Goal: Task Accomplishment & Management: Complete application form

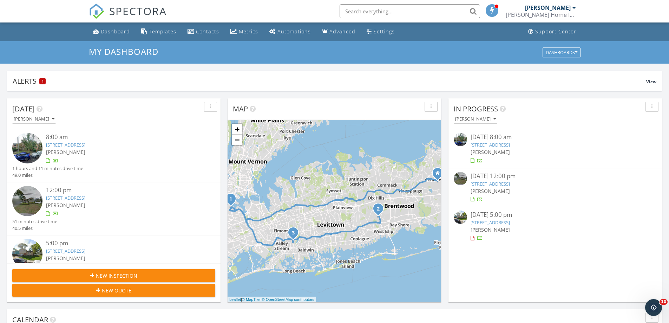
click at [498, 144] on link "[STREET_ADDRESS]" at bounding box center [490, 145] width 39 height 6
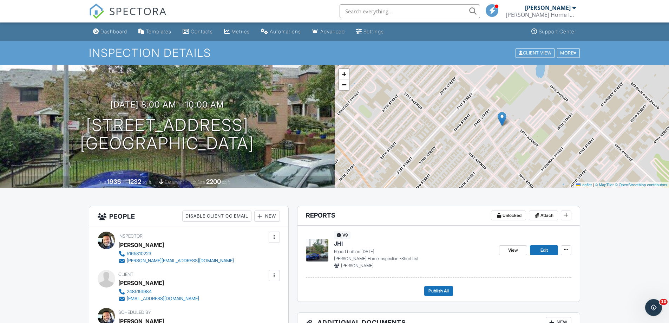
click at [140, 7] on span "SPECTORA" at bounding box center [138, 11] width 58 height 15
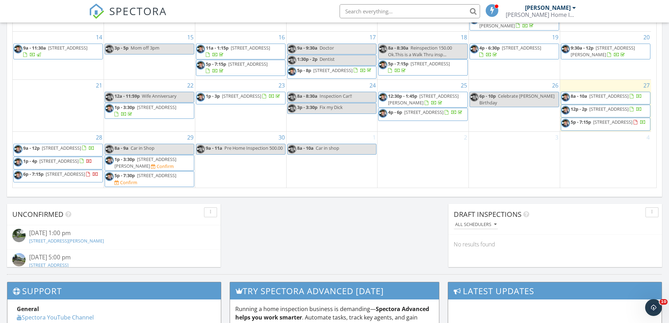
scroll to position [21, 0]
click at [148, 8] on span "SPECTORA" at bounding box center [138, 11] width 58 height 15
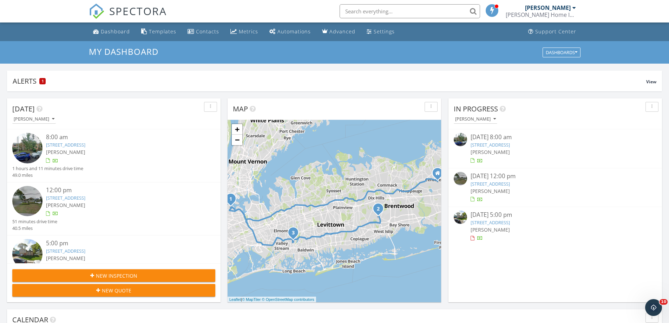
click at [95, 270] on div "New Inspection New Quote" at bounding box center [114, 282] width 214 height 39
click at [95, 274] on div "New Inspection" at bounding box center [114, 275] width 192 height 7
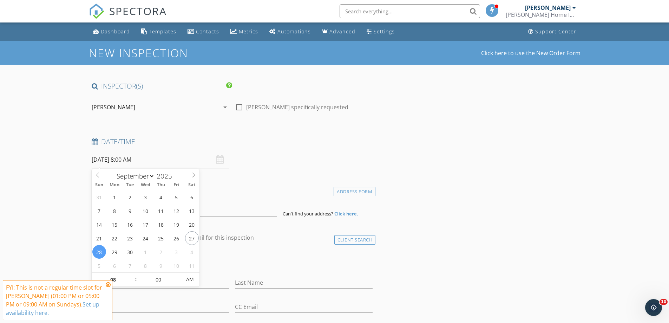
click at [158, 161] on input "09/28/2025 8:00 AM" at bounding box center [161, 159] width 138 height 17
type input "09/30/2025 8:00 AM"
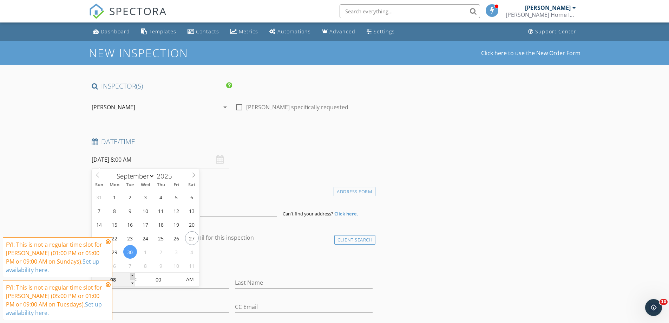
type input "09"
type input "09/30/2025 9:00 AM"
click at [132, 276] on span at bounding box center [132, 276] width 5 height 7
click at [222, 212] on input at bounding box center [185, 207] width 186 height 17
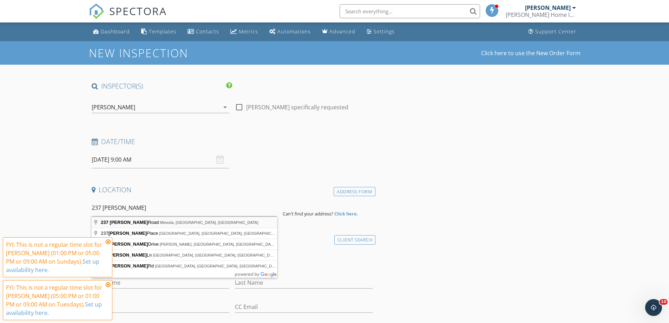
type input "237 Latham Road, Mineola, NY, USA"
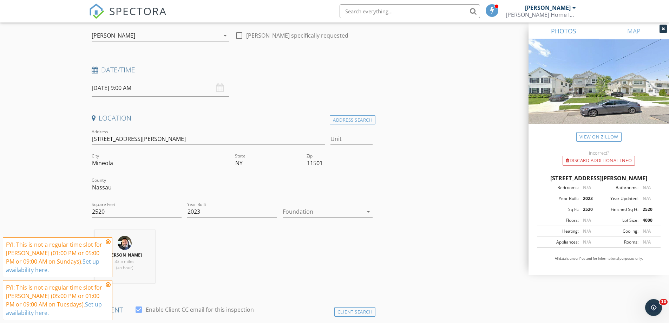
scroll to position [141, 0]
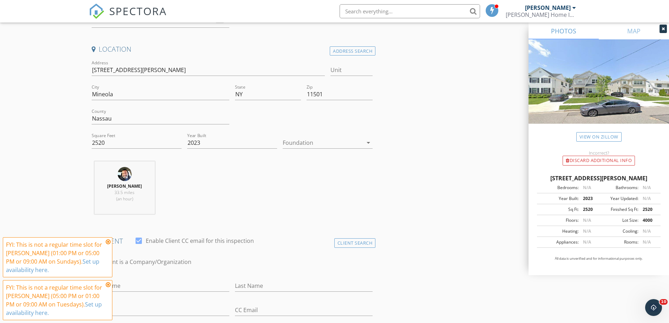
click at [315, 143] on div at bounding box center [323, 142] width 80 height 11
click at [299, 161] on div "Basement" at bounding box center [328, 162] width 79 height 8
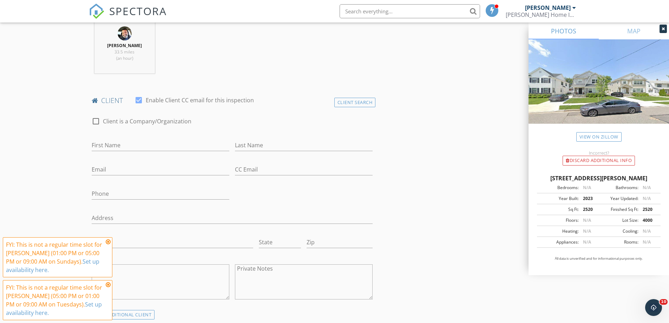
scroll to position [351, 0]
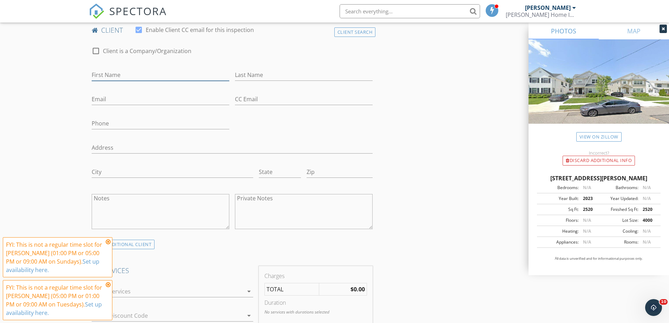
click at [132, 73] on input "First Name" at bounding box center [161, 75] width 138 height 12
type input "Vijay"
type input "Sidhwani"
type input "vijusidhwani@gmail.com"
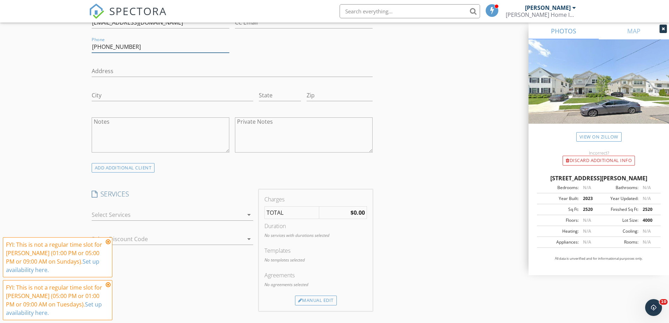
scroll to position [492, 0]
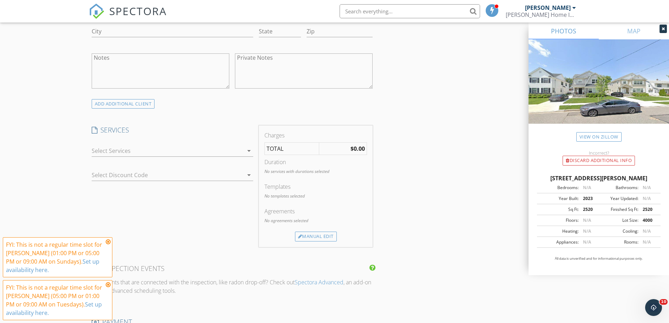
type input "516-770-8458"
click at [123, 154] on div at bounding box center [168, 150] width 152 height 11
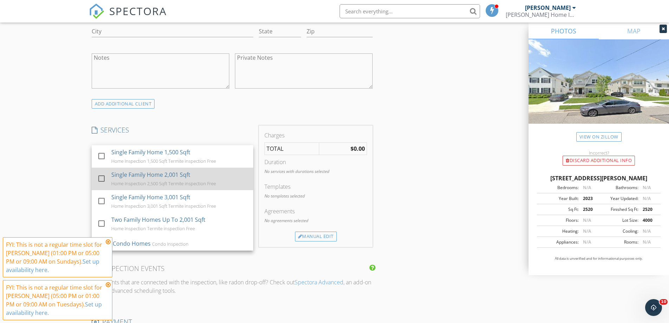
click at [148, 181] on div "Home Inspection 2,500 Sqft Termite inspection Free" at bounding box center [163, 184] width 105 height 6
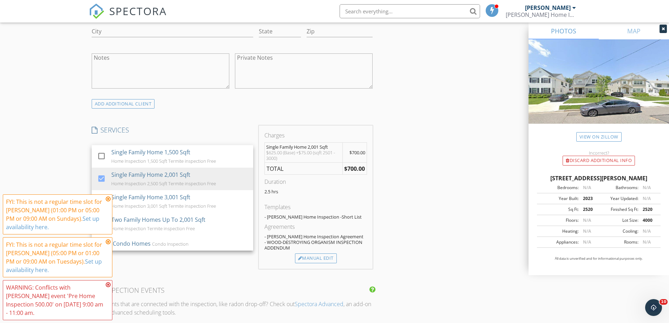
click at [407, 185] on div "INSPECTOR(S) check_box jason escobar PRIMARY jason escobar arrow_drop_down chec…" at bounding box center [335, 186] width 492 height 1192
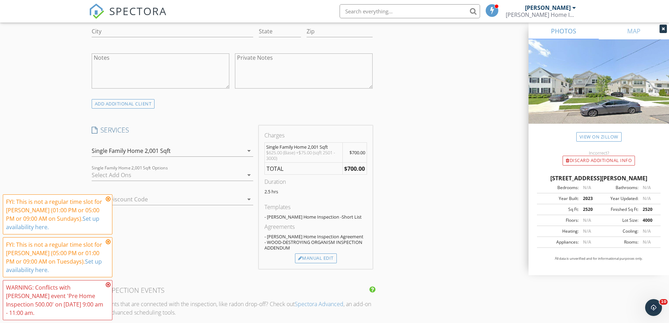
click at [184, 173] on div at bounding box center [168, 174] width 152 height 11
click at [424, 182] on div "INSPECTOR(S) check_box jason escobar PRIMARY jason escobar arrow_drop_down chec…" at bounding box center [335, 186] width 492 height 1192
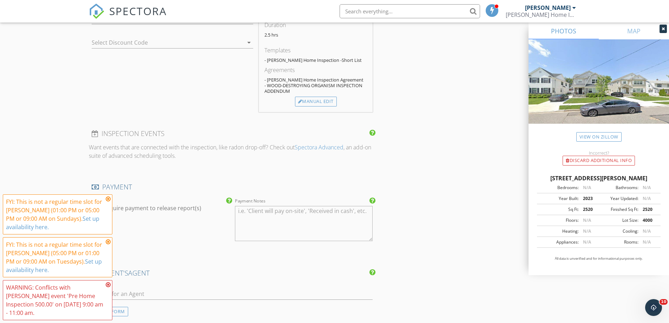
scroll to position [703, 0]
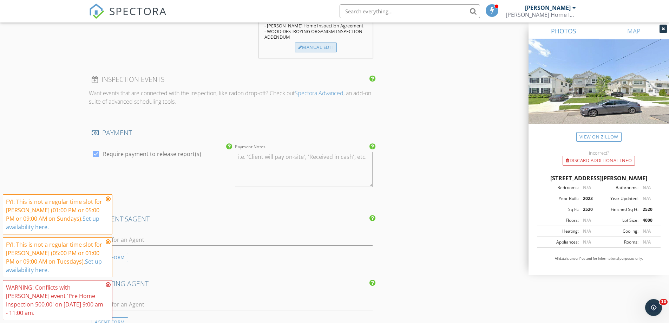
click at [324, 49] on div "Manual Edit" at bounding box center [316, 48] width 42 height 10
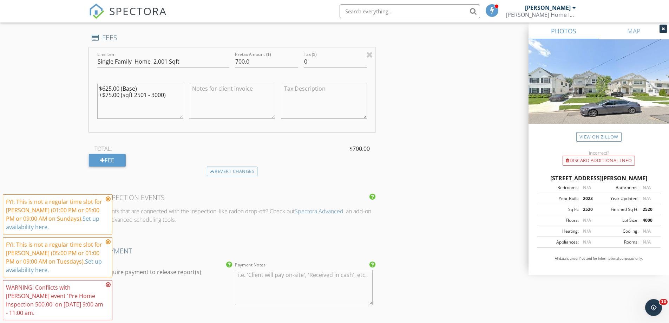
scroll to position [668, 0]
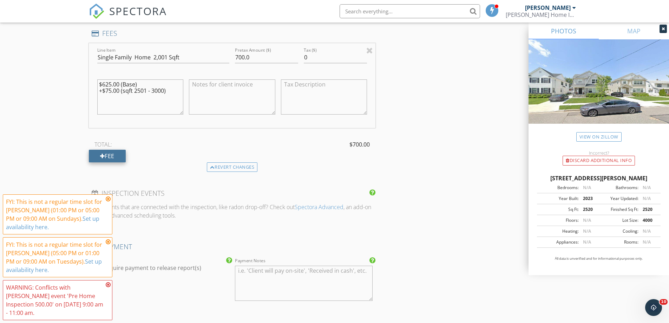
click at [121, 150] on div "Fee" at bounding box center [107, 156] width 37 height 13
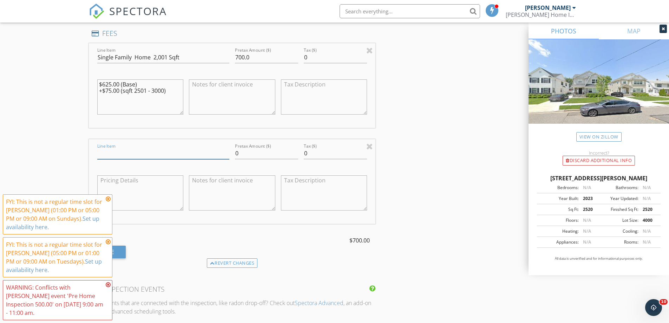
click at [143, 148] on input "Line Item" at bounding box center [163, 154] width 132 height 12
type input "Discount Pre Inspection"
click at [239, 148] on input "-300.00" at bounding box center [266, 154] width 63 height 12
type input "-200.00"
click at [447, 195] on div "INSPECTOR(S) check_box jason escobar PRIMARY jason escobar arrow_drop_down chec…" at bounding box center [335, 97] width 492 height 1367
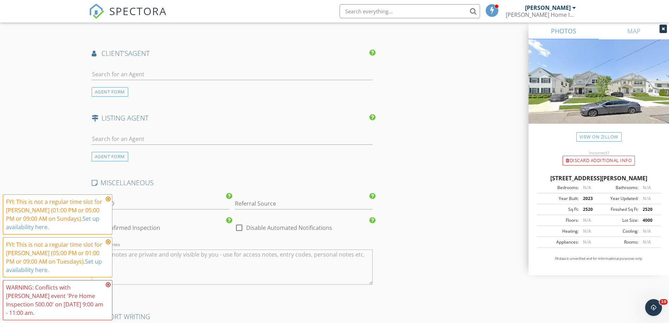
scroll to position [1054, 0]
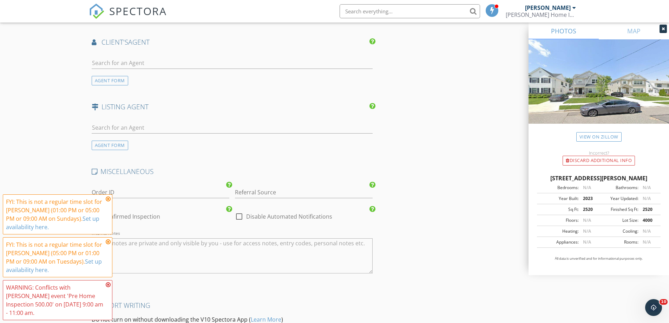
click at [238, 211] on div at bounding box center [239, 217] width 12 height 12
checkbox input "true"
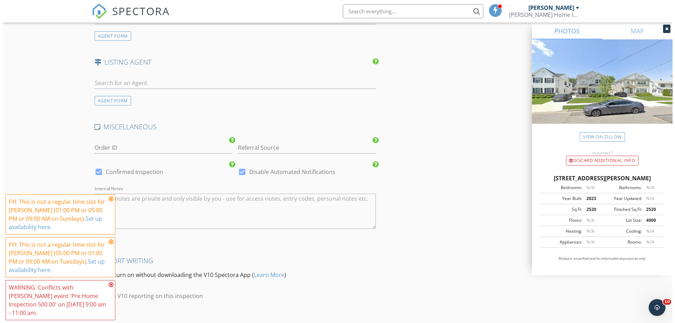
scroll to position [1136, 0]
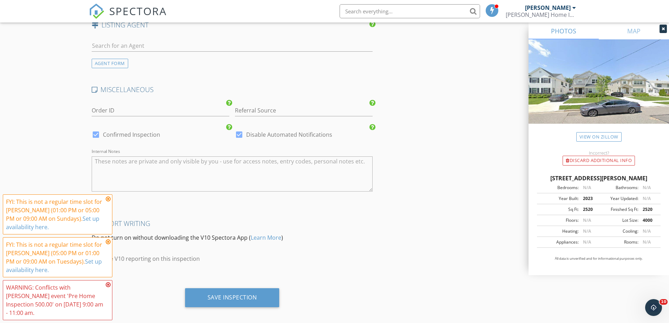
click at [97, 129] on div at bounding box center [96, 135] width 12 height 12
checkbox input "false"
click at [204, 288] on div "Save Inspection" at bounding box center [232, 297] width 95 height 19
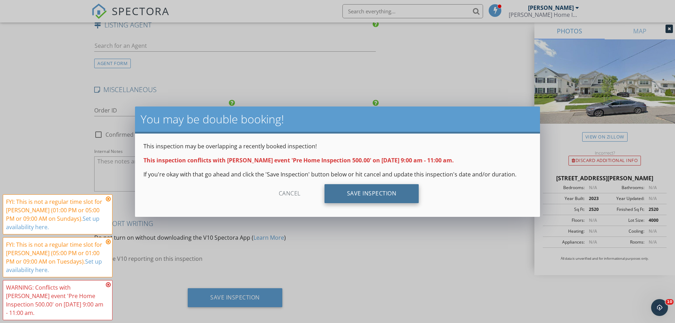
click at [386, 190] on div "Save Inspection" at bounding box center [371, 193] width 95 height 19
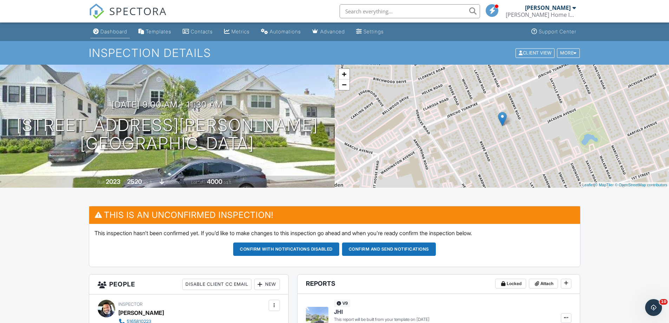
click at [115, 33] on div "Dashboard" at bounding box center [114, 31] width 27 height 6
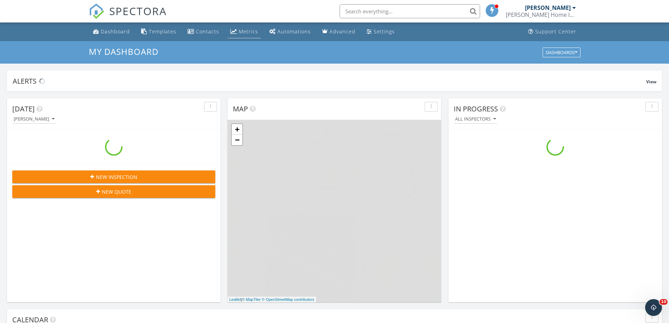
scroll to position [650, 680]
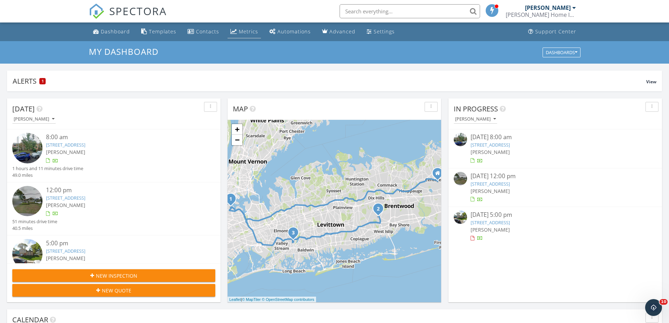
click at [239, 32] on div "Metrics" at bounding box center [248, 31] width 19 height 7
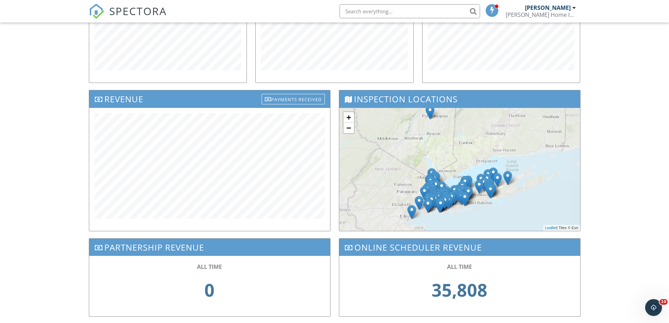
scroll to position [176, 0]
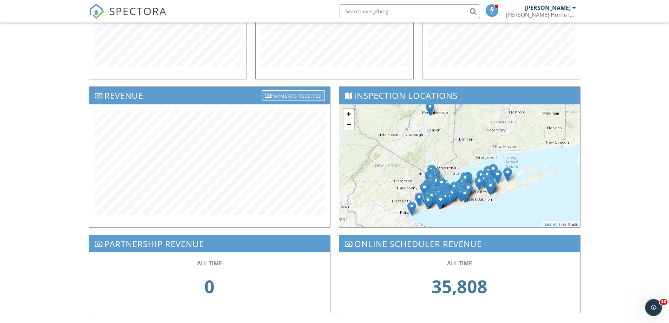
click at [305, 95] on div "Payments Received" at bounding box center [293, 95] width 63 height 11
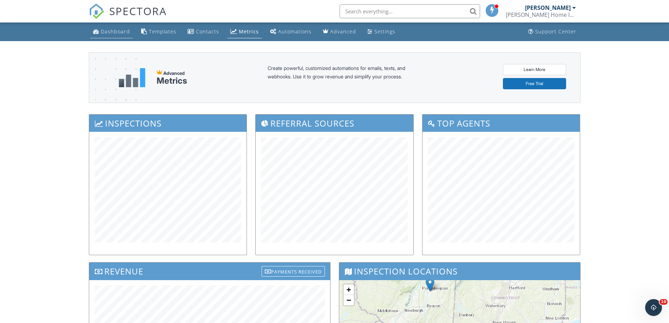
click at [110, 34] on div "Dashboard" at bounding box center [115, 31] width 29 height 7
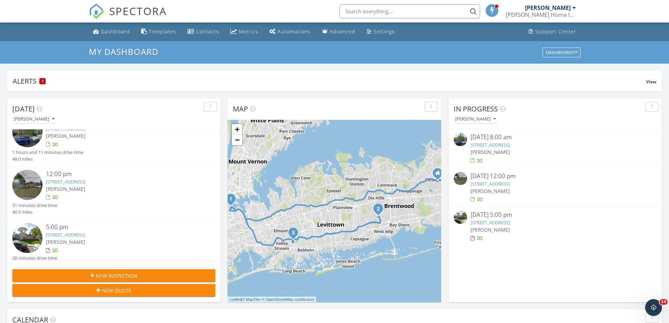
scroll to position [22, 0]
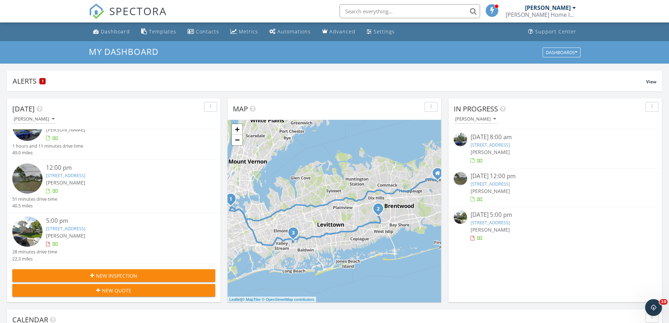
click at [80, 225] on link "[STREET_ADDRESS]" at bounding box center [65, 228] width 39 height 6
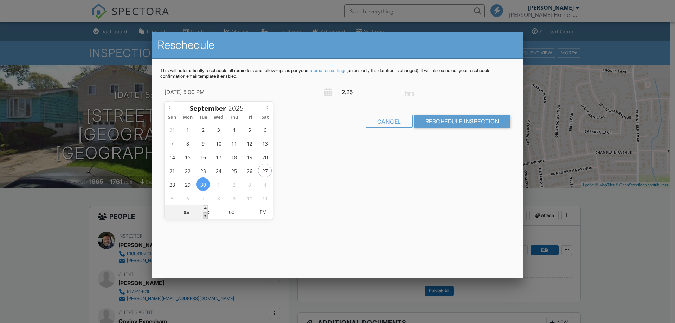
type input "09/30/2025 4:00 PM"
type input "04"
click at [207, 216] on span at bounding box center [205, 215] width 5 height 7
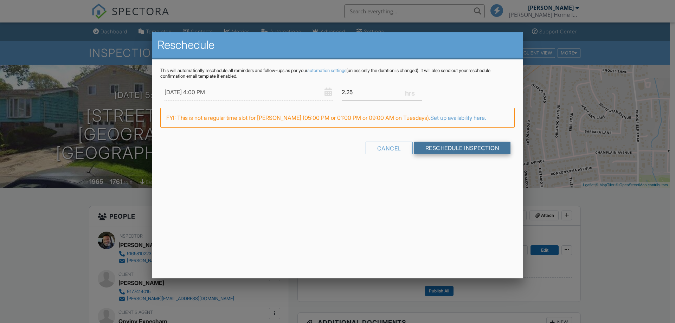
click at [478, 150] on input "Reschedule Inspection" at bounding box center [462, 148] width 97 height 13
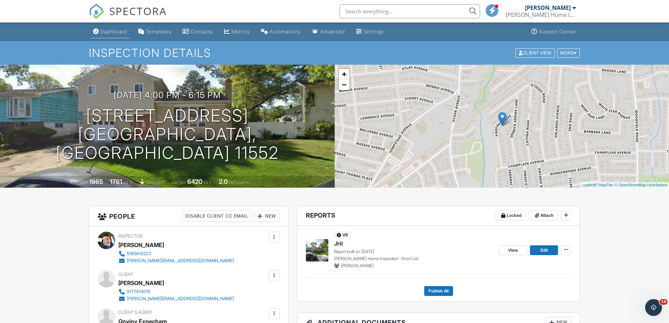
click at [115, 34] on div "Dashboard" at bounding box center [114, 31] width 27 height 6
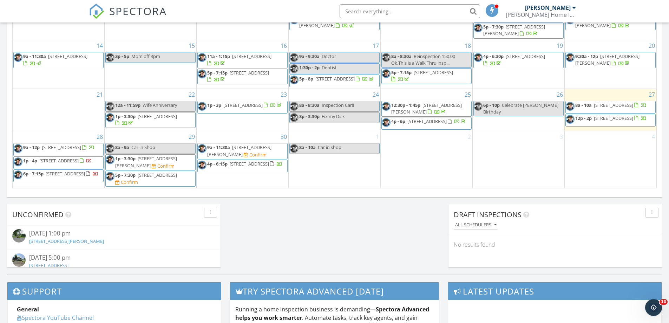
scroll to position [457, 0]
